Goal: Check status: Check status

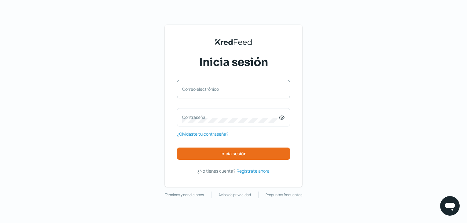
type input "[EMAIL_ADDRESS][DOMAIN_NAME]"
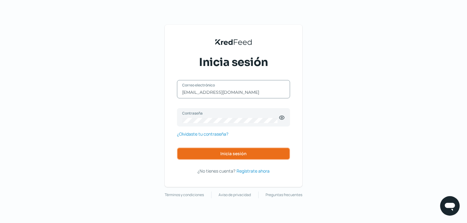
click at [236, 156] on span "Inicia sesión" at bounding box center [233, 154] width 26 height 4
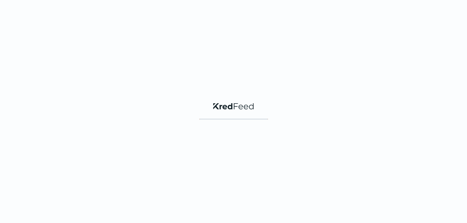
click at [236, 156] on div "KredFeed's Black Logo" at bounding box center [233, 111] width 467 height 223
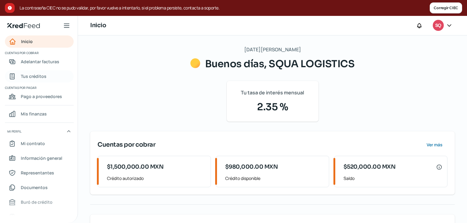
click at [28, 76] on span "Tus créditos" at bounding box center [34, 76] width 26 height 8
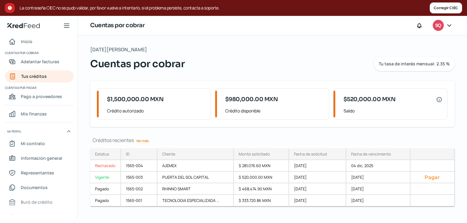
scroll to position [7, 0]
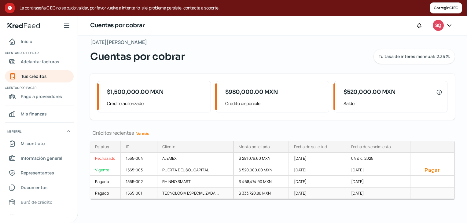
click at [97, 190] on div "Pagado" at bounding box center [105, 194] width 31 height 12
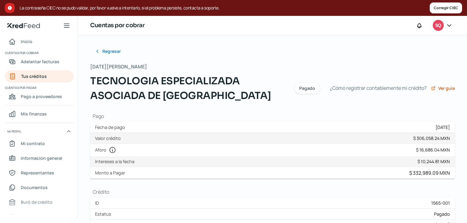
click at [30, 83] on nav "Inicio Cuentas por cobrar Adelantar facturas Tus créditos Cuentas por pagar Pag…" at bounding box center [39, 125] width 78 height 180
click at [43, 78] on span "Tus créditos" at bounding box center [34, 76] width 26 height 8
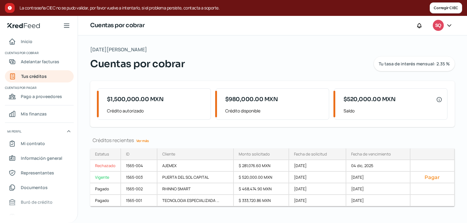
scroll to position [7, 0]
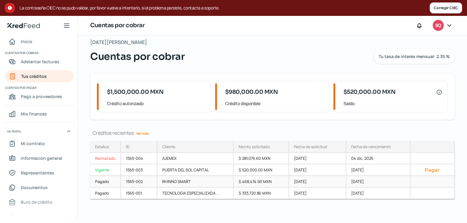
click at [103, 181] on div "Pagado" at bounding box center [105, 182] width 31 height 12
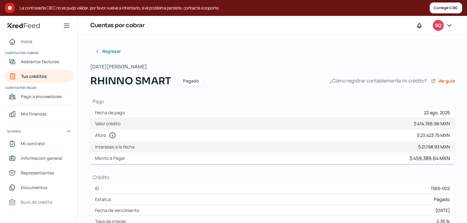
click at [257, 158] on div "Monto a Pagar $ 459,389.64 MXN" at bounding box center [272, 159] width 365 height 12
click at [440, 30] on div "SQ" at bounding box center [438, 25] width 11 height 11
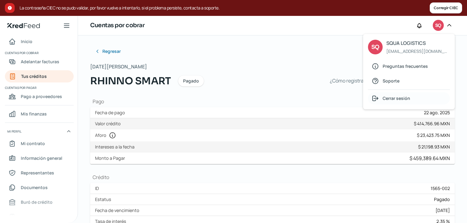
click at [404, 98] on span "Cerrar sesión" at bounding box center [397, 98] width 28 height 8
